Goal: Task Accomplishment & Management: Complete application form

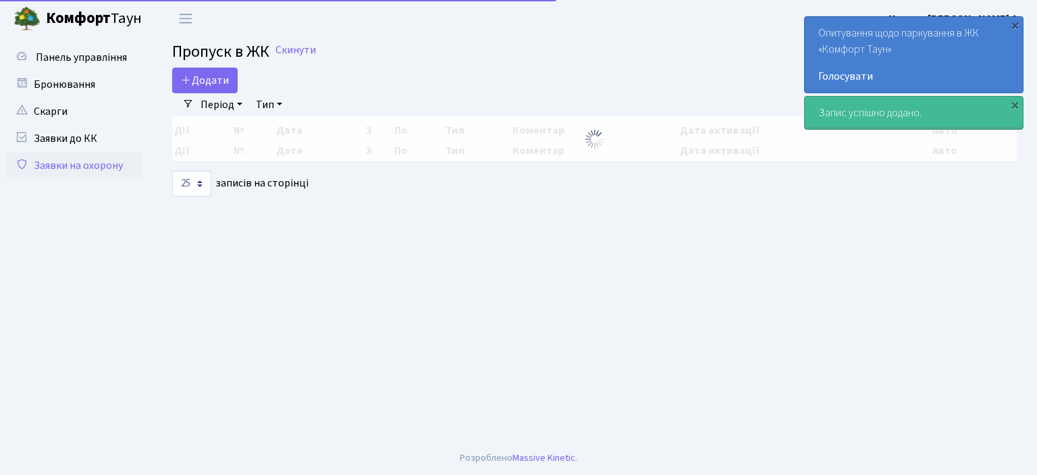
select select "25"
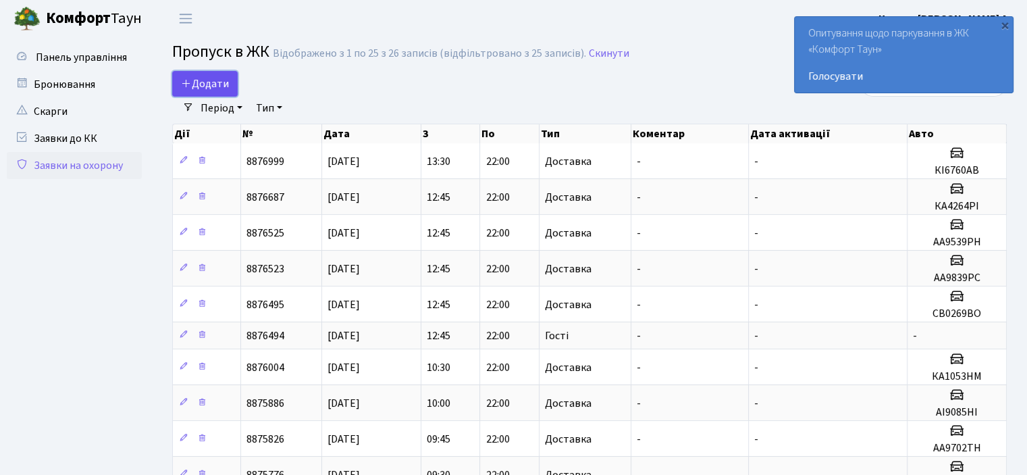
click at [206, 78] on span "Додати" at bounding box center [205, 83] width 48 height 15
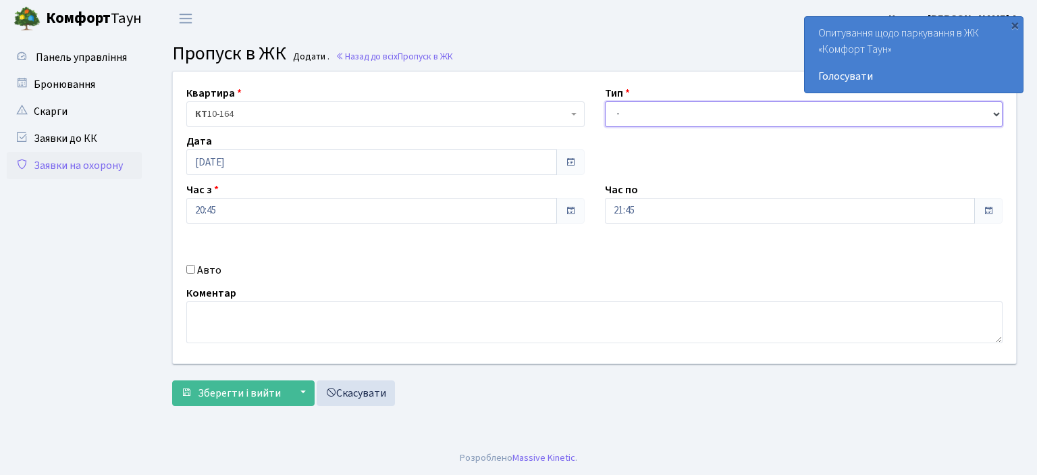
click at [995, 112] on select "- Доставка Таксі Гості Сервіс" at bounding box center [804, 114] width 398 height 26
select select "1"
click at [605, 101] on select "- Доставка Таксі Гості Сервіс" at bounding box center [804, 114] width 398 height 26
click at [190, 268] on input "Авто" at bounding box center [190, 269] width 9 height 9
checkbox input "true"
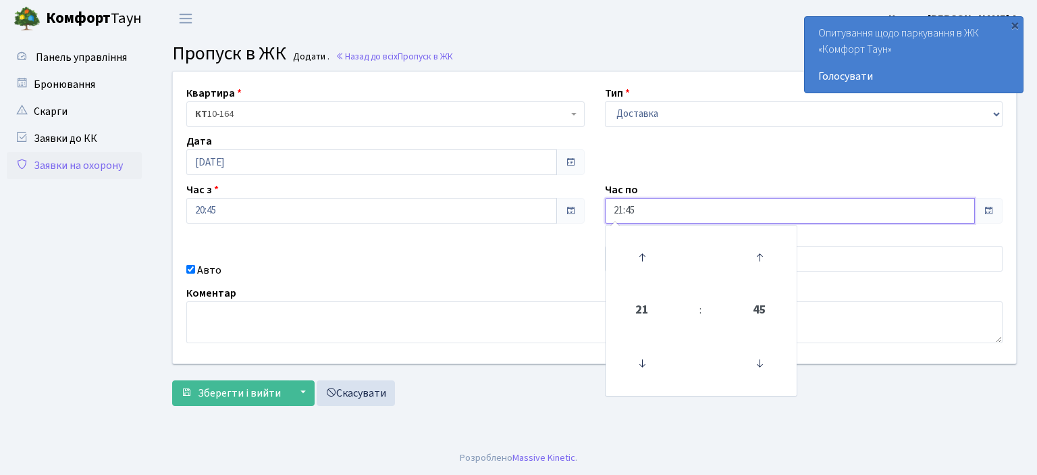
drag, startPoint x: 654, startPoint y: 208, endPoint x: 579, endPoint y: 205, distance: 75.0
click at [579, 205] on div "Квартира <b>КТ</b>&nbsp;&nbsp;&nbsp;&nbsp;10-164 КТ 10-164 Тип - Доставка Таксі…" at bounding box center [595, 218] width 864 height 292
type input "22:00"
click at [514, 304] on textarea at bounding box center [594, 322] width 816 height 42
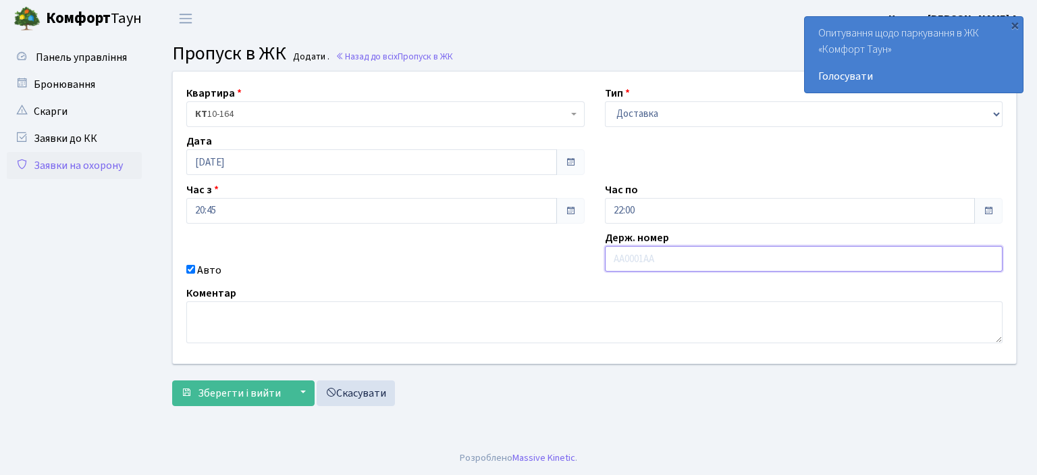
click at [654, 263] on input "text" at bounding box center [804, 259] width 398 height 26
type input "AI1550PC"
click at [294, 394] on button "▼" at bounding box center [302, 393] width 26 height 26
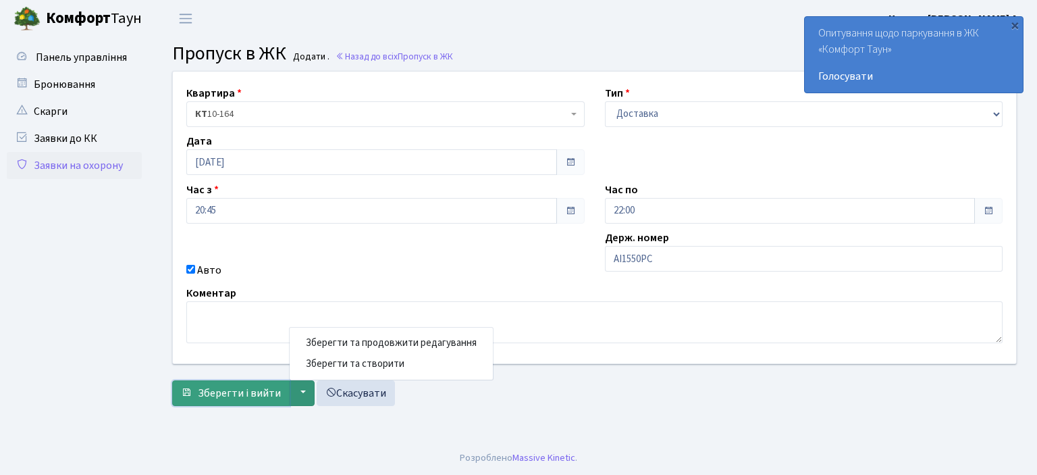
click at [246, 388] on span "Зберегти і вийти" at bounding box center [239, 393] width 83 height 15
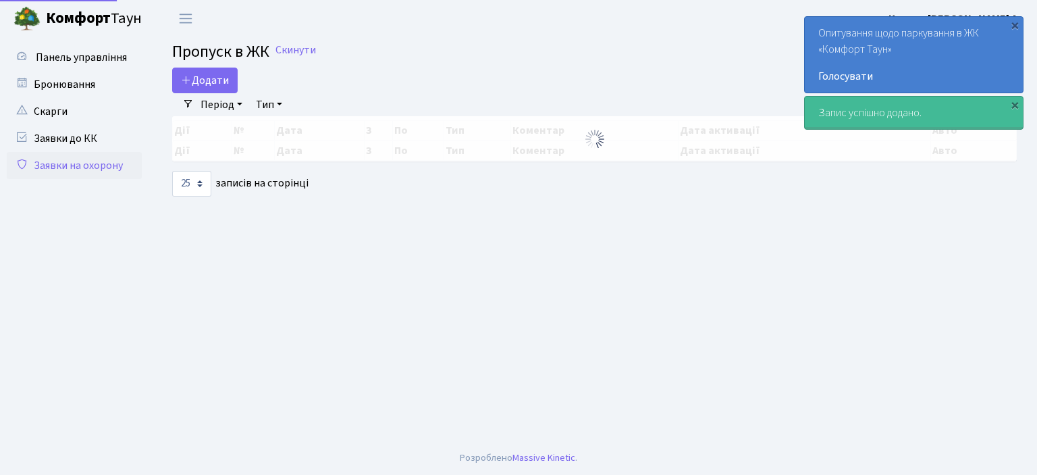
select select "25"
